Goal: Task Accomplishment & Management: Manage account settings

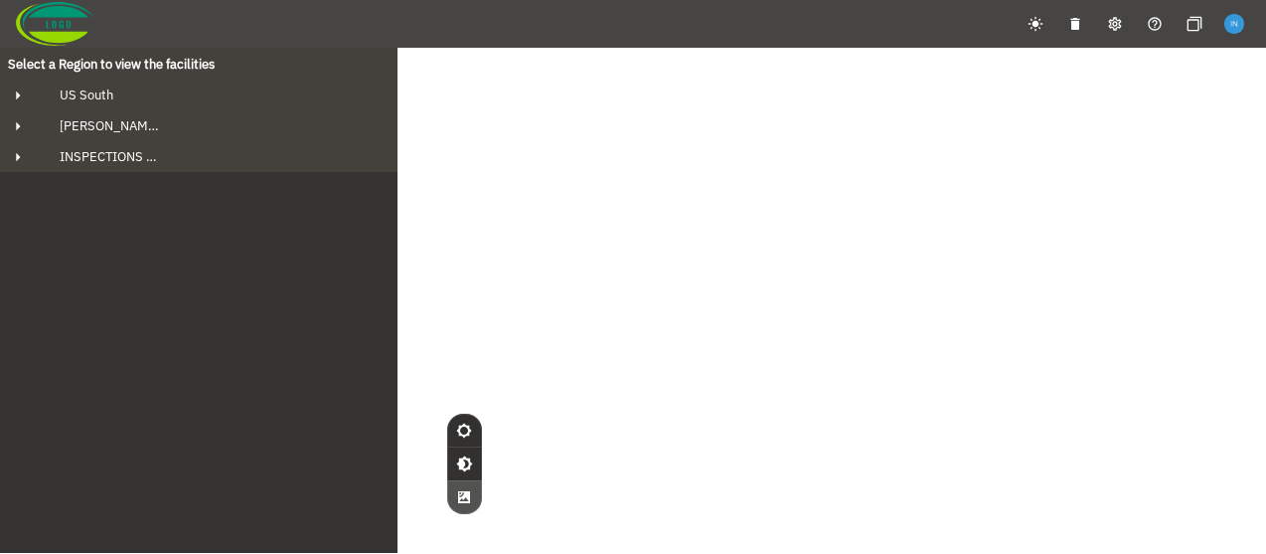
drag, startPoint x: 544, startPoint y: 225, endPoint x: 629, endPoint y: 222, distance: 85.5
click at [629, 222] on div "© Mapbox © OpenStreetMap Improve this map © Maxar" at bounding box center [633, 325] width 1266 height 554
drag, startPoint x: 629, startPoint y: 222, endPoint x: 608, endPoint y: 222, distance: 20.9
click at [608, 222] on div "© Mapbox © OpenStreetMap Improve this map © Maxar" at bounding box center [633, 325] width 1266 height 554
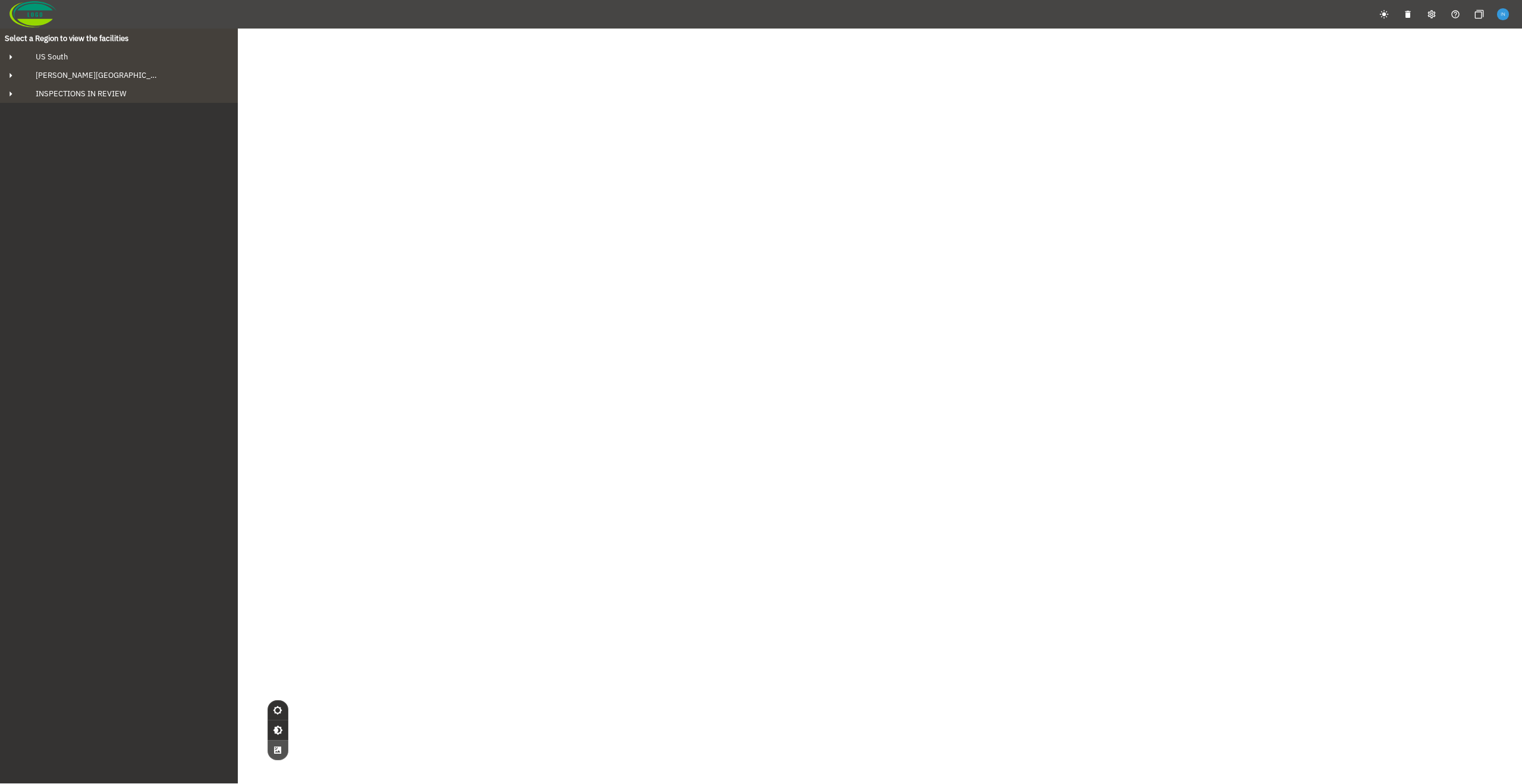
click at [1503, 13] on img "button" at bounding box center [1502, 14] width 11 height 11
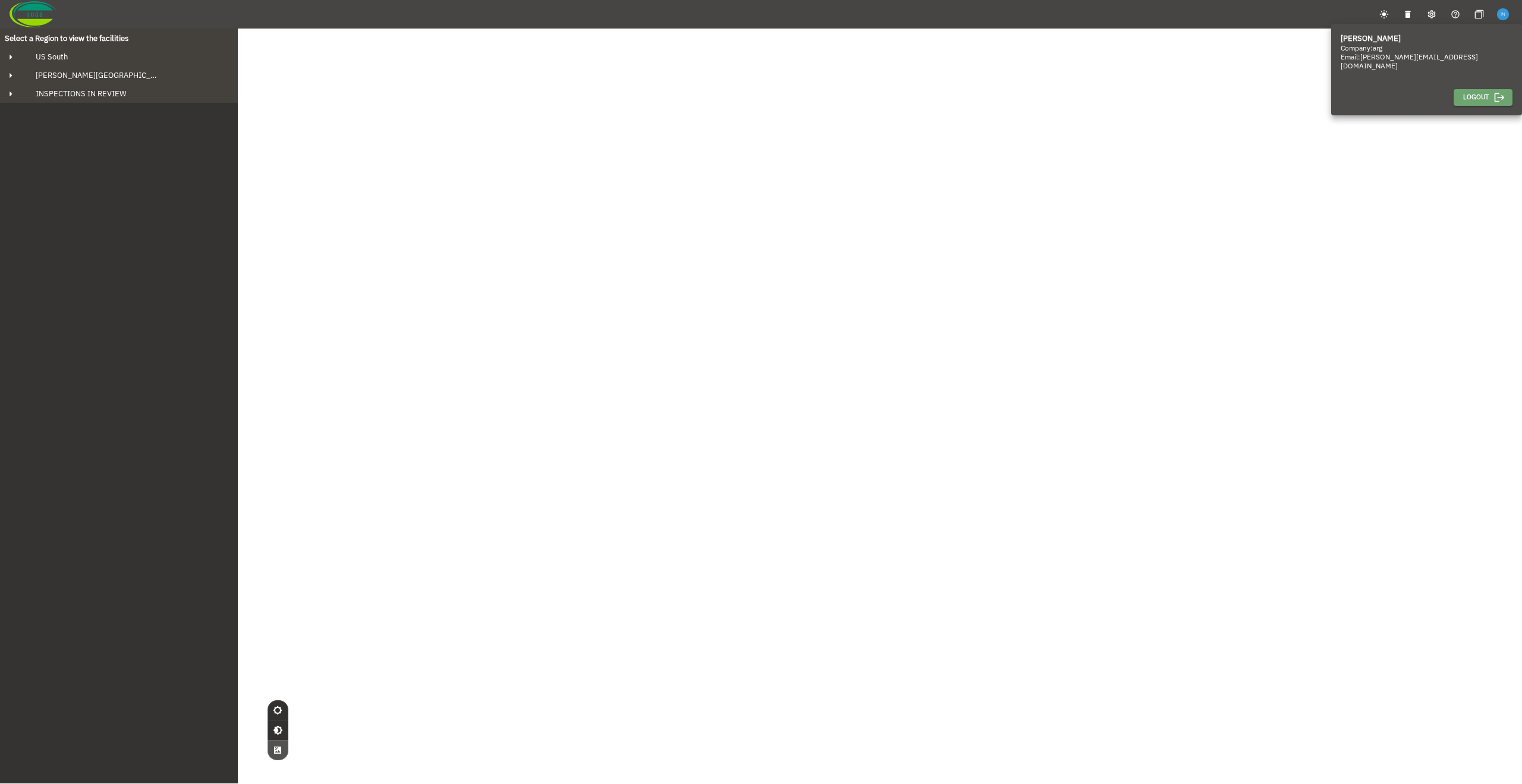
click at [1466, 93] on span "Logout" at bounding box center [1475, 97] width 26 height 11
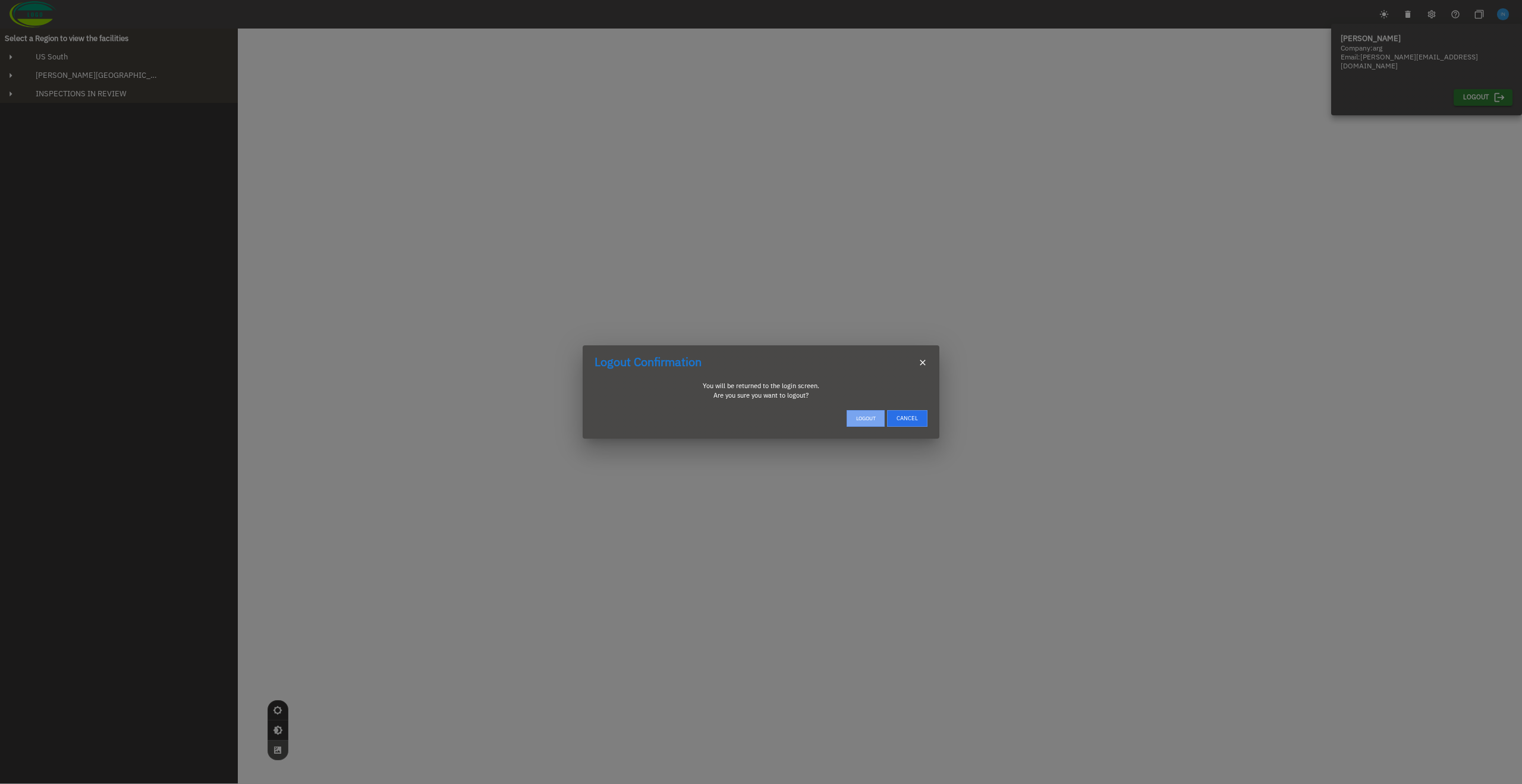
click at [868, 424] on button "Logout" at bounding box center [866, 419] width 38 height 17
